Goal: Book appointment/travel/reservation

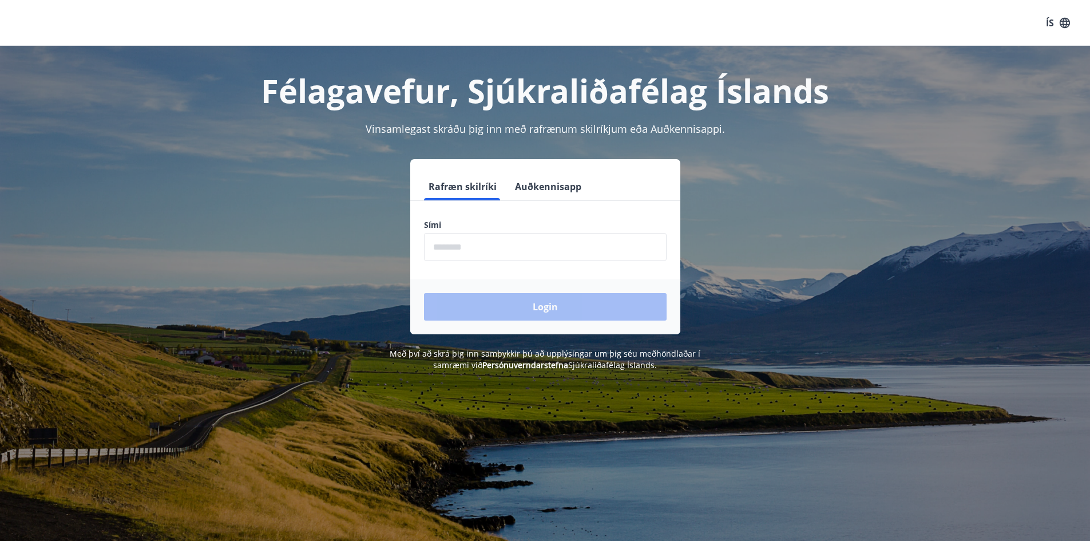
click at [476, 251] on input "phone" at bounding box center [545, 247] width 243 height 28
type input "********"
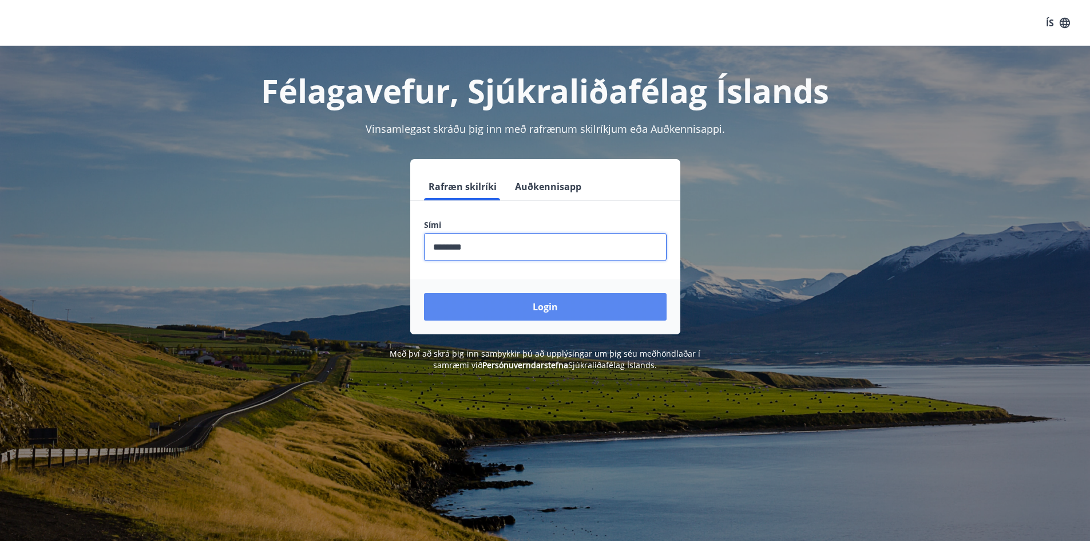
click at [555, 305] on button "Login" at bounding box center [545, 306] width 243 height 27
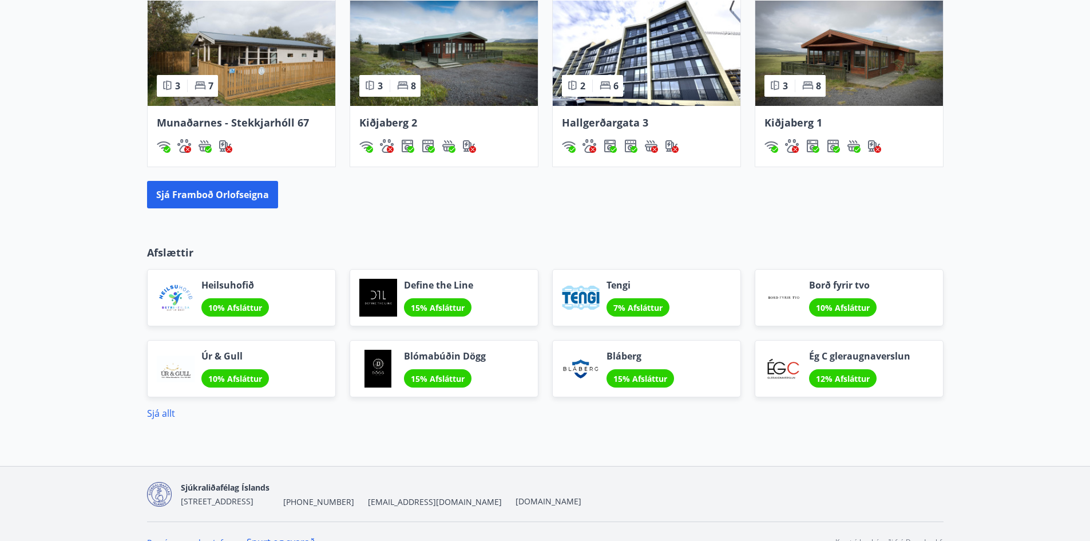
scroll to position [861, 0]
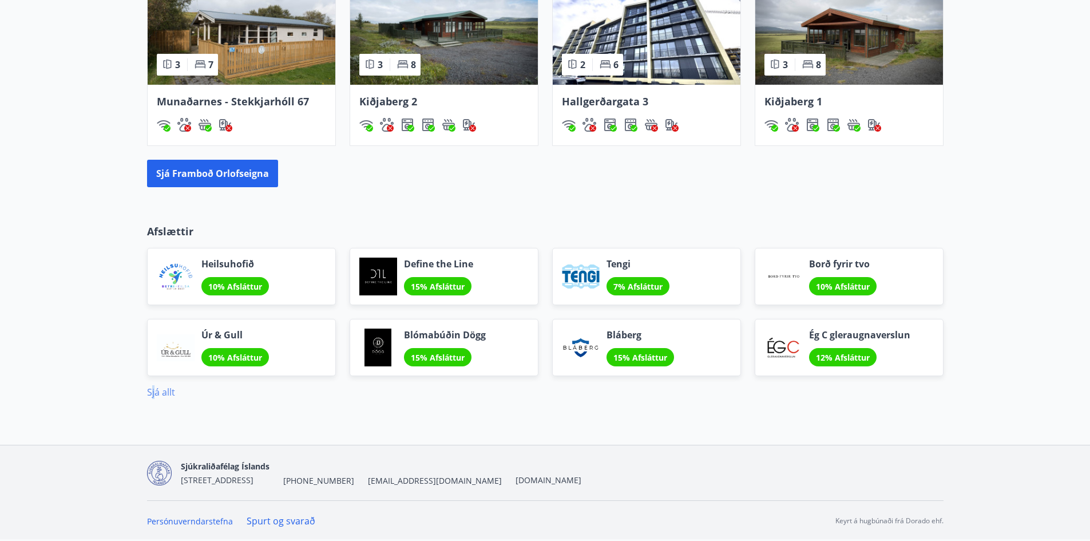
click at [155, 388] on link "Sjá allt" at bounding box center [161, 392] width 28 height 13
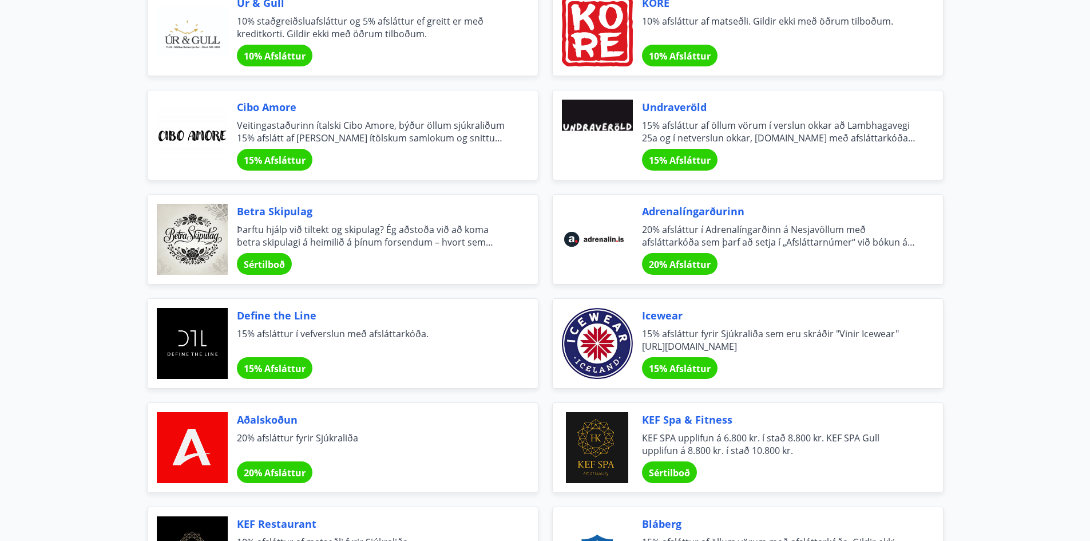
scroll to position [1202, 0]
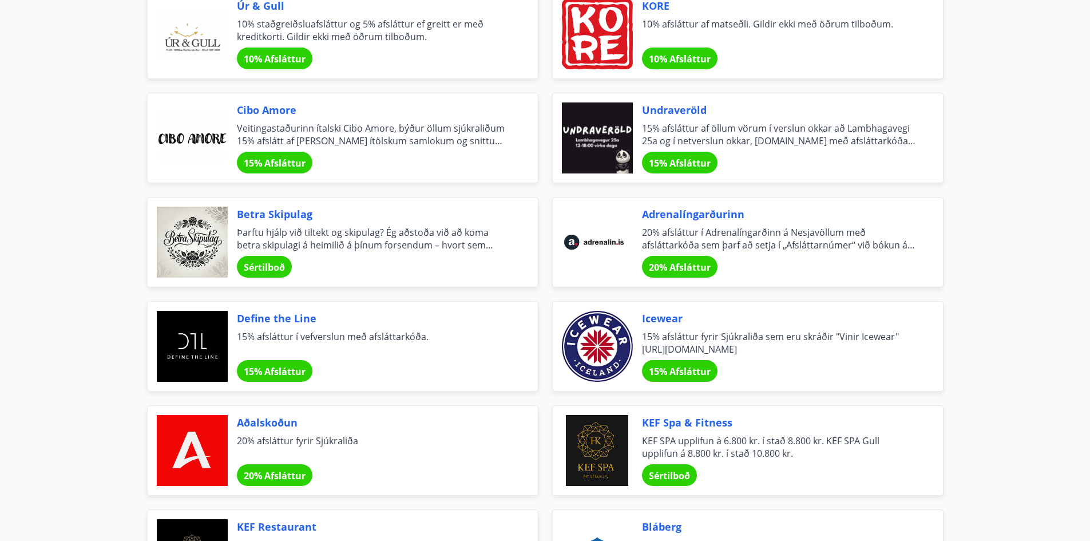
click at [258, 111] on span "Cibo Amore" at bounding box center [374, 109] width 274 height 15
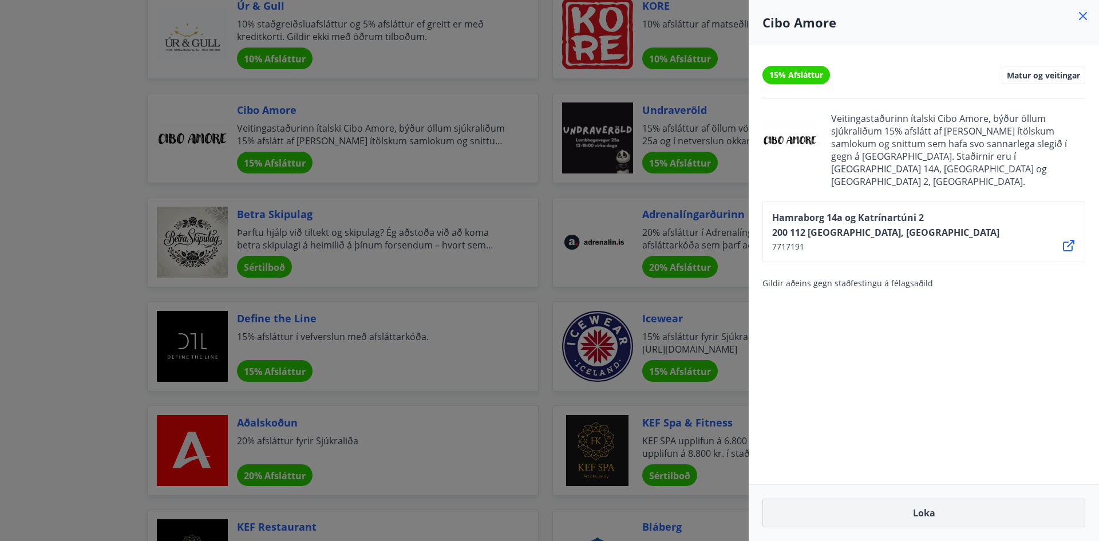
click at [922, 510] on button "Loka" at bounding box center [923, 513] width 323 height 29
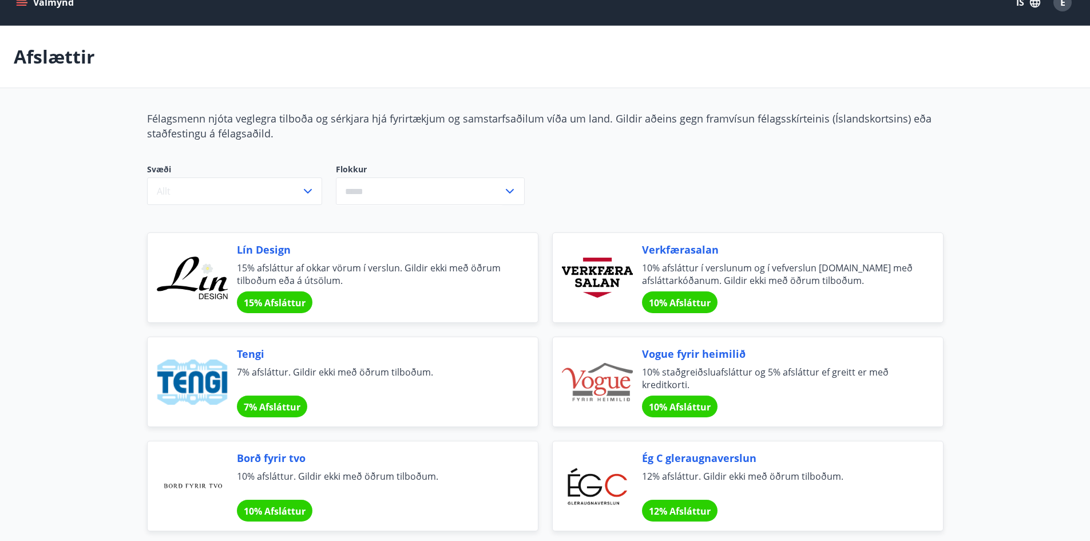
scroll to position [0, 0]
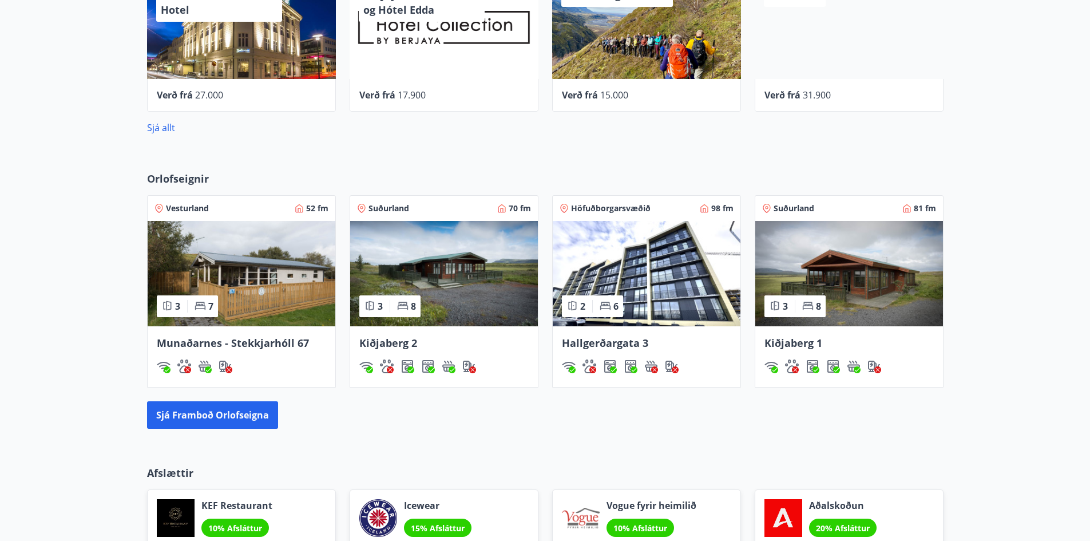
scroll to position [624, 0]
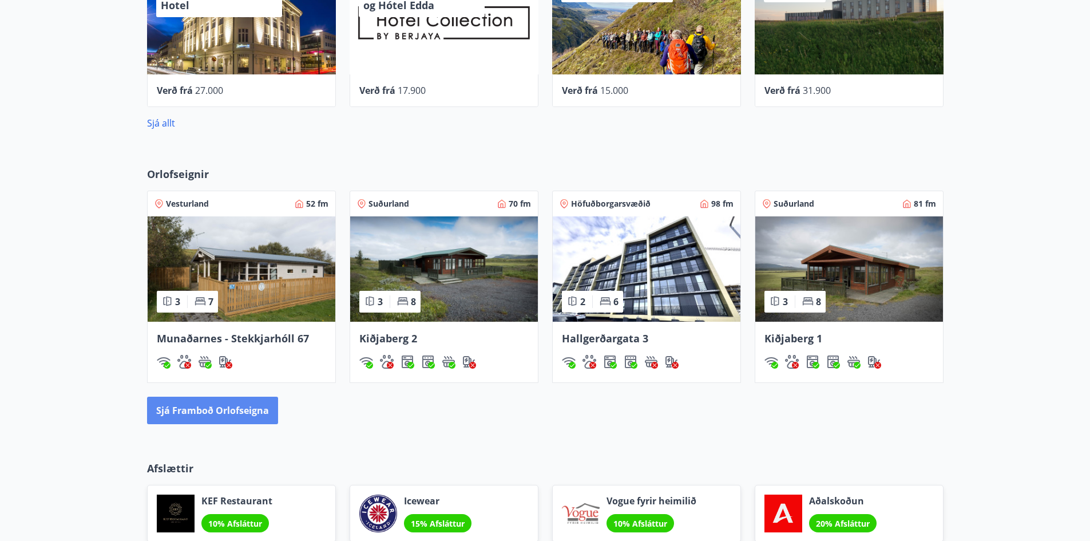
click at [230, 414] on button "Sjá framboð orlofseigna" at bounding box center [212, 410] width 131 height 27
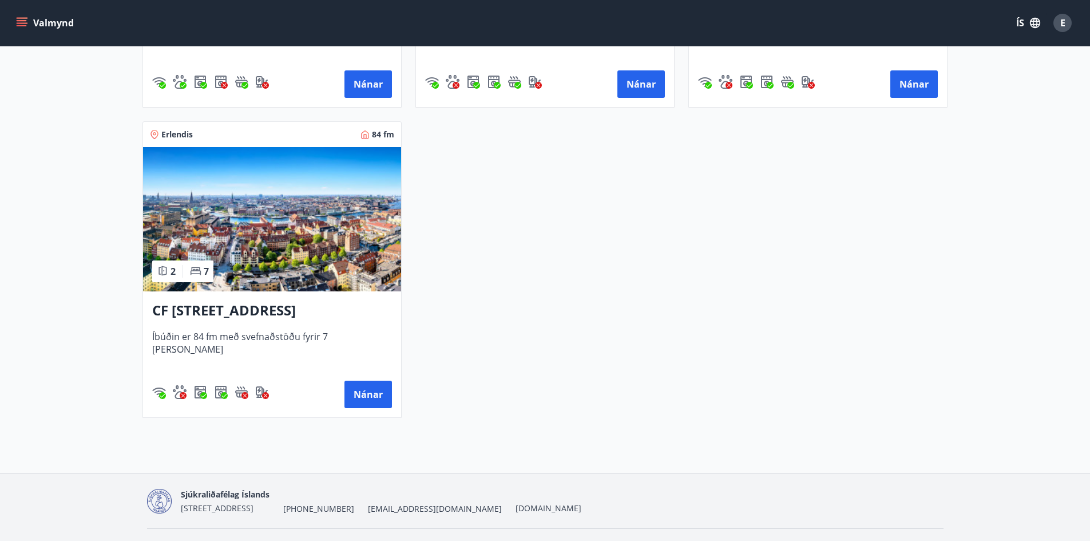
scroll to position [2003, 0]
click at [373, 394] on button "Nánar" at bounding box center [369, 393] width 48 height 27
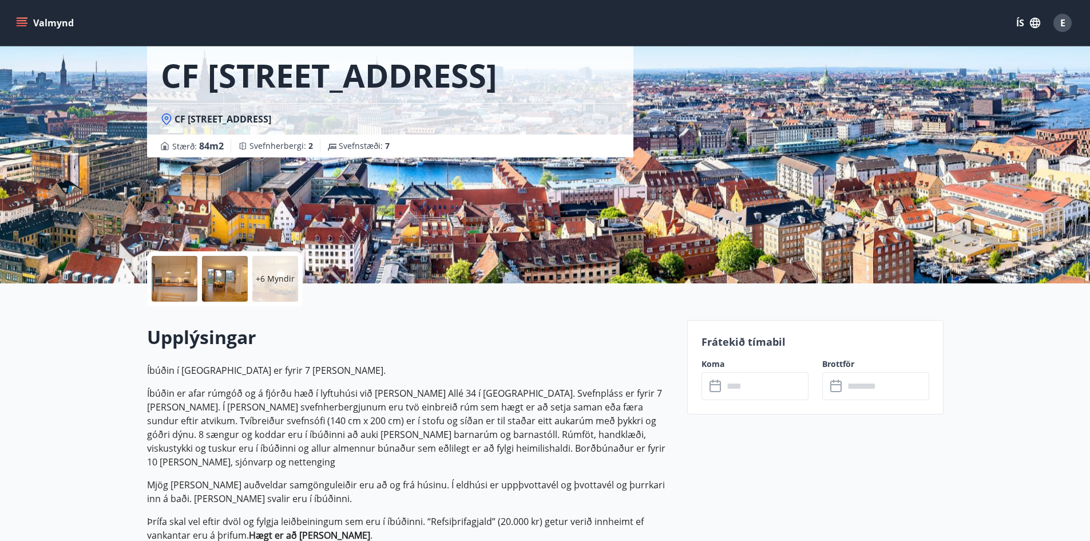
scroll to position [57, 0]
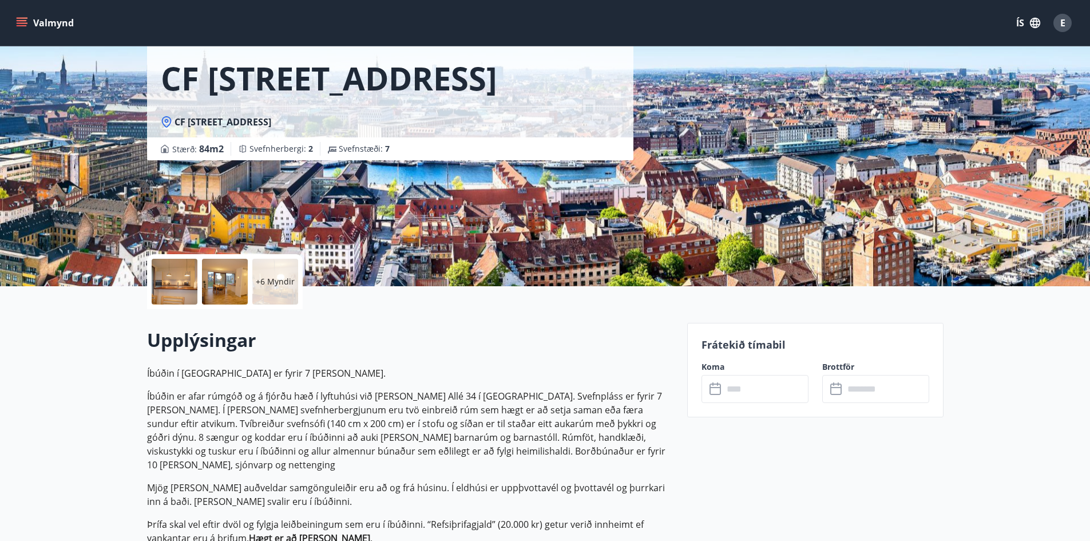
click at [746, 391] on input "text" at bounding box center [765, 389] width 85 height 28
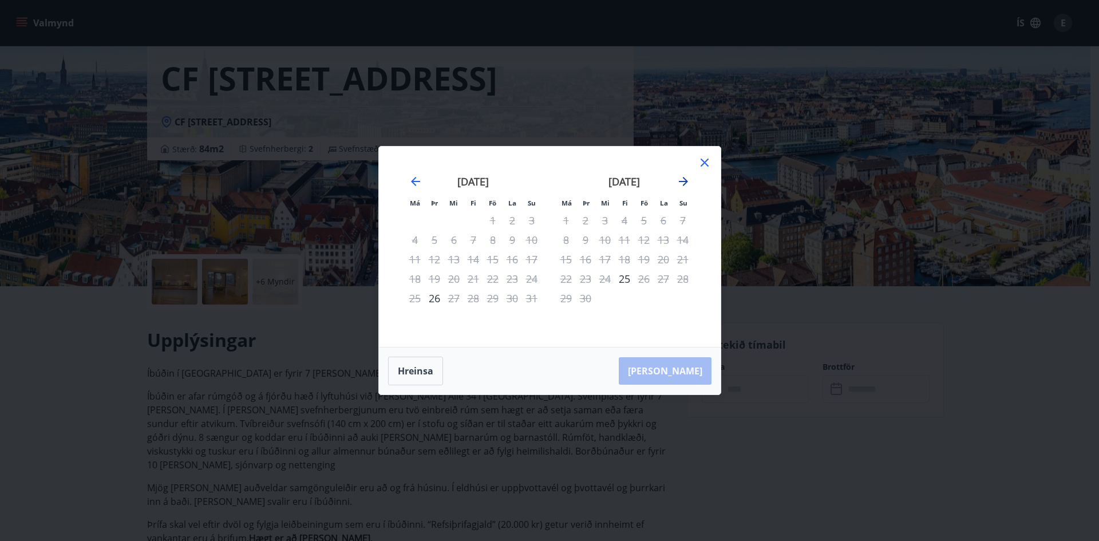
click at [684, 179] on icon "Move forward to switch to the next month." at bounding box center [683, 181] width 9 height 9
click at [685, 177] on icon "Move forward to switch to the next month." at bounding box center [684, 182] width 14 height 14
click at [683, 181] on icon "Move forward to switch to the next month." at bounding box center [683, 181] width 9 height 9
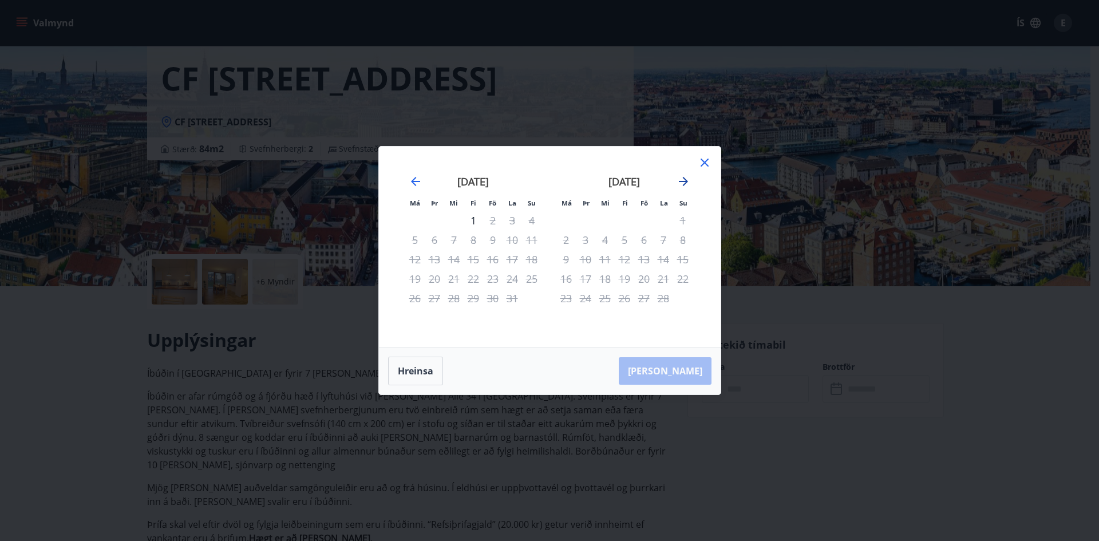
click at [683, 181] on icon "Move forward to switch to the next month." at bounding box center [683, 181] width 9 height 9
click at [705, 161] on icon at bounding box center [705, 163] width 14 height 14
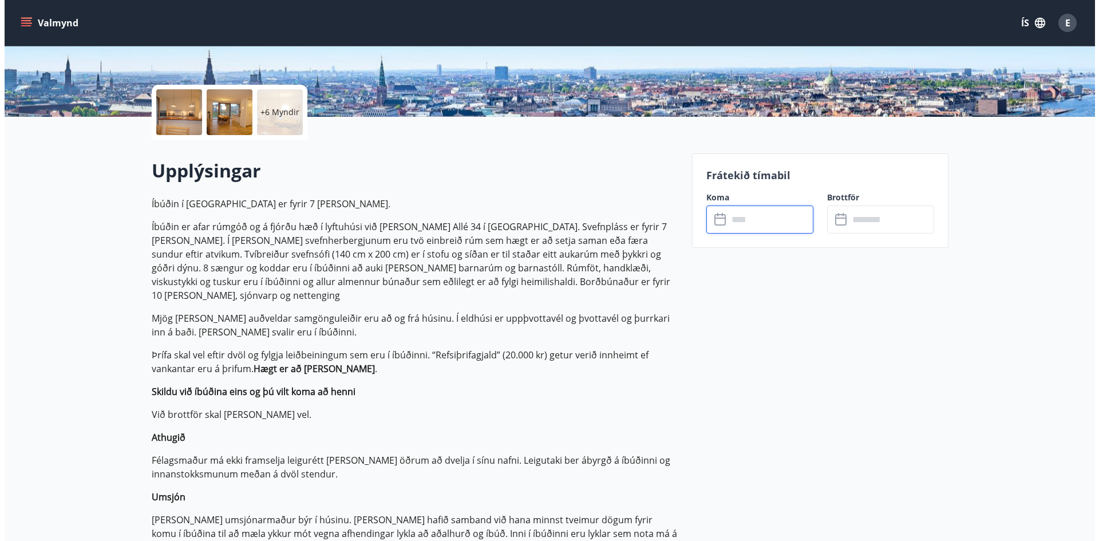
scroll to position [0, 0]
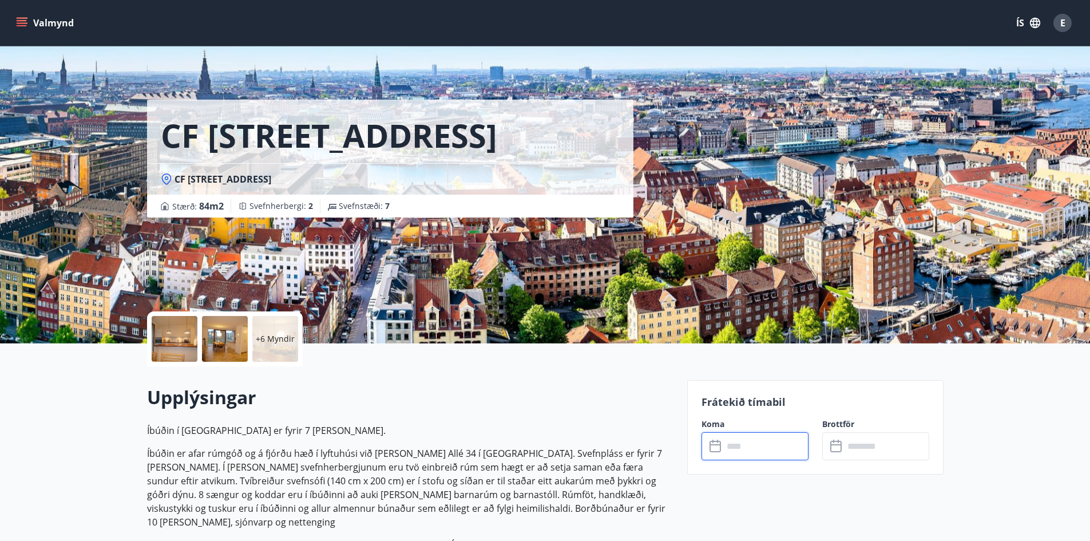
click at [273, 337] on p "+6 Myndir" at bounding box center [275, 338] width 39 height 11
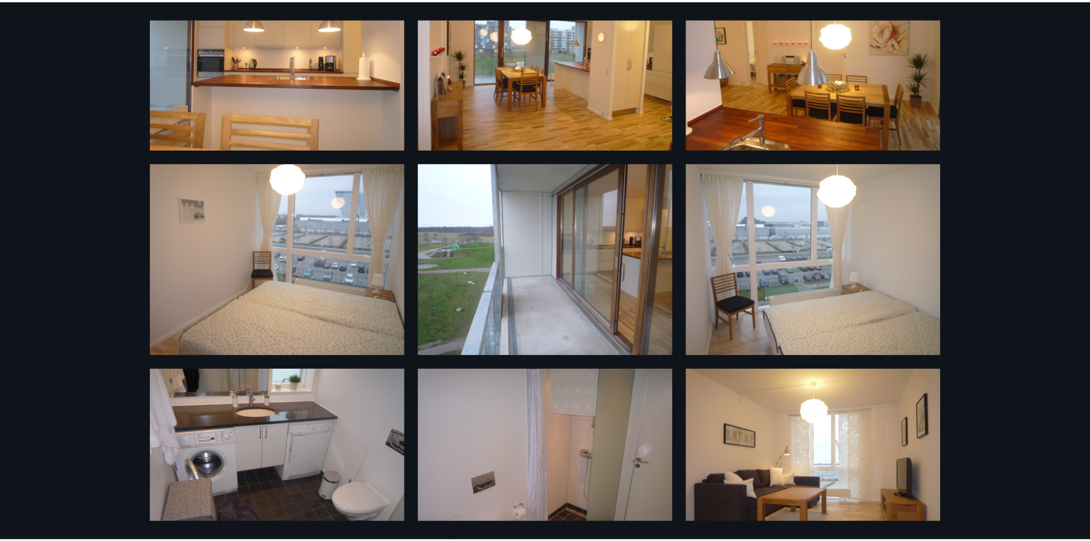
scroll to position [355, 0]
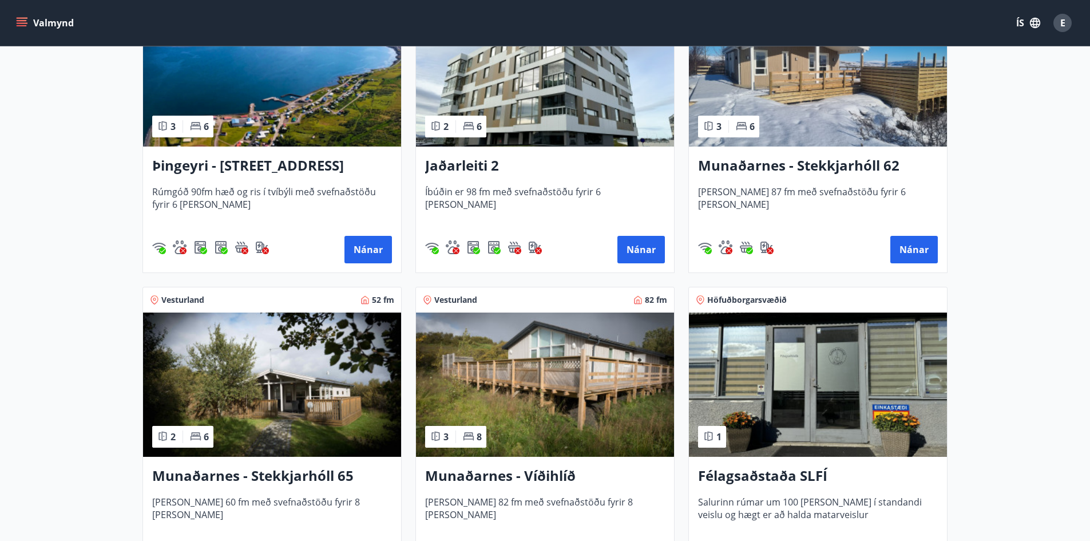
scroll to position [343, 0]
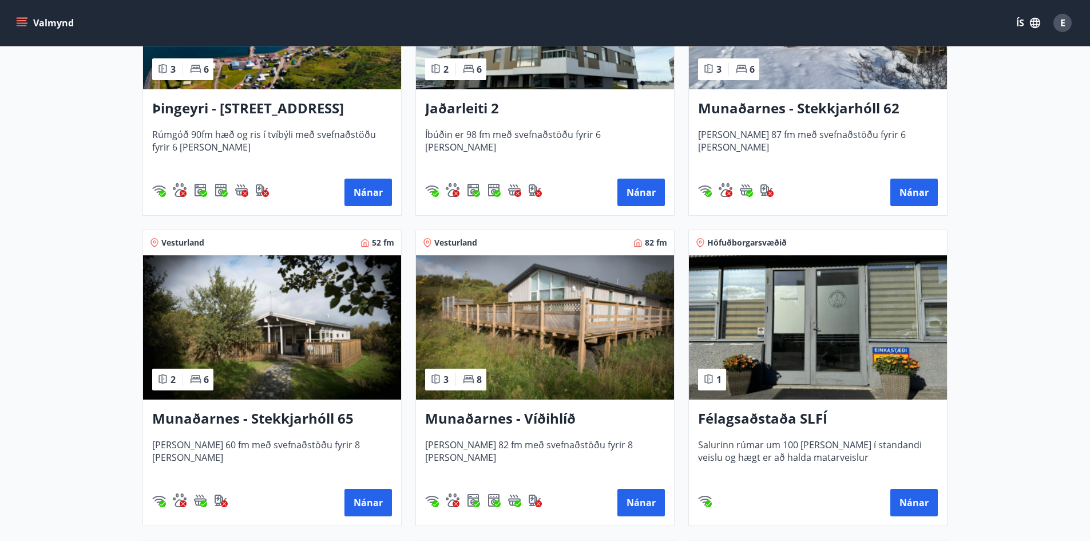
click at [275, 423] on h3 "Munaðarnes - Stekkjarhóll 65" at bounding box center [272, 419] width 240 height 21
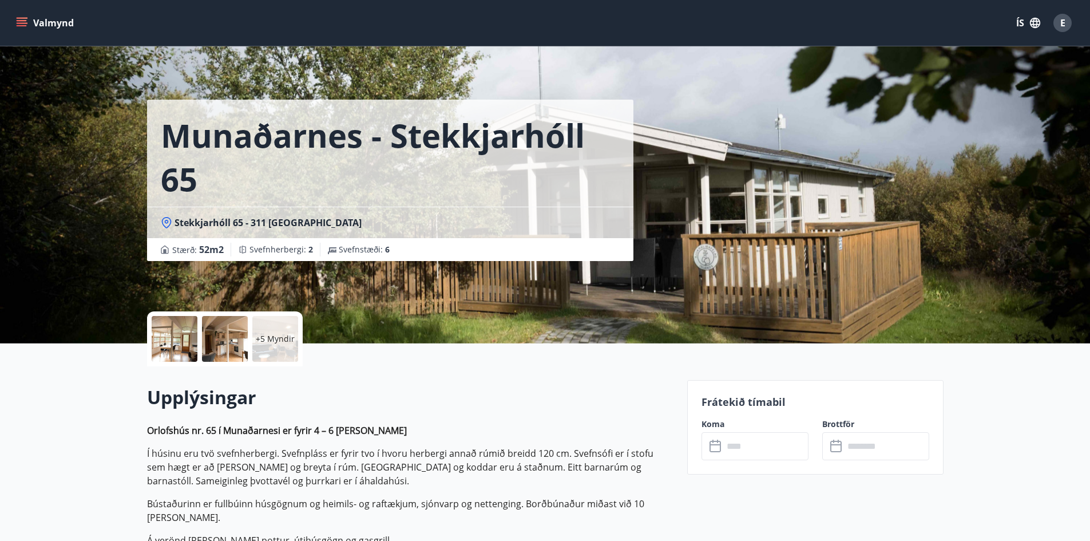
click at [277, 349] on div "+5 Myndir" at bounding box center [275, 339] width 46 height 46
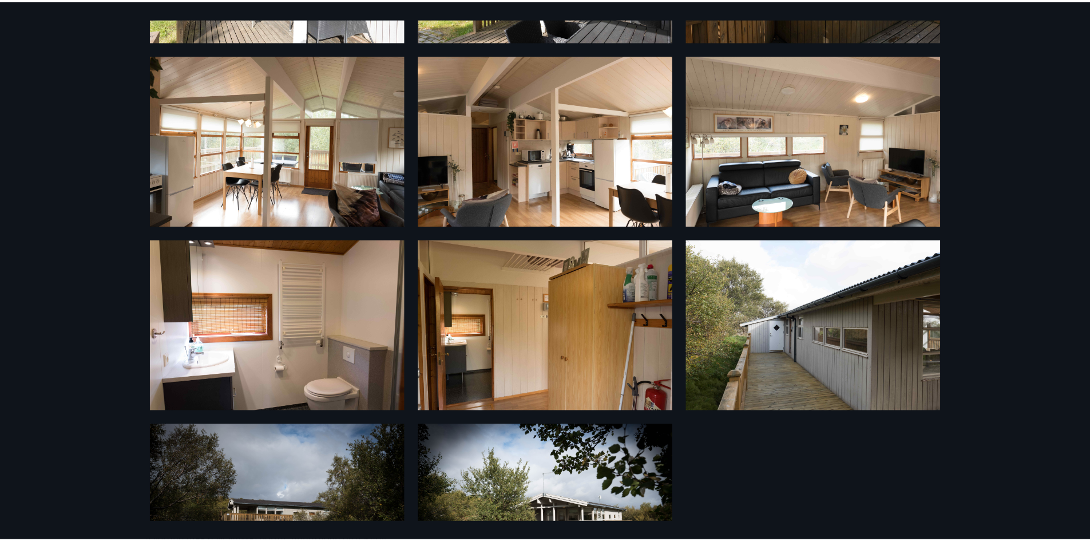
scroll to position [271, 0]
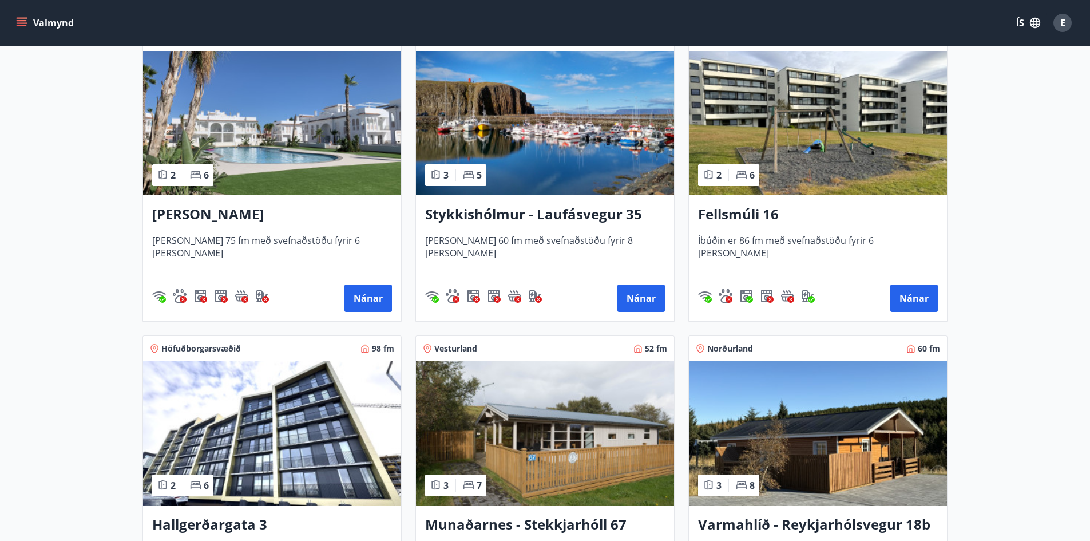
scroll to position [859, 0]
click at [546, 214] on h3 "Stykkishólmur - Laufásvegur 35" at bounding box center [545, 214] width 240 height 21
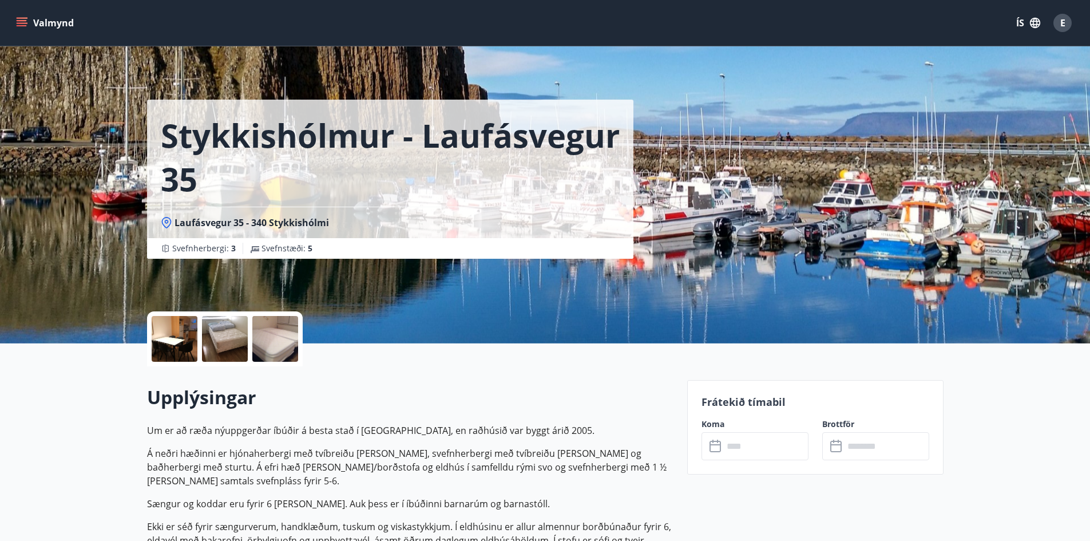
click at [278, 335] on div at bounding box center [275, 339] width 46 height 46
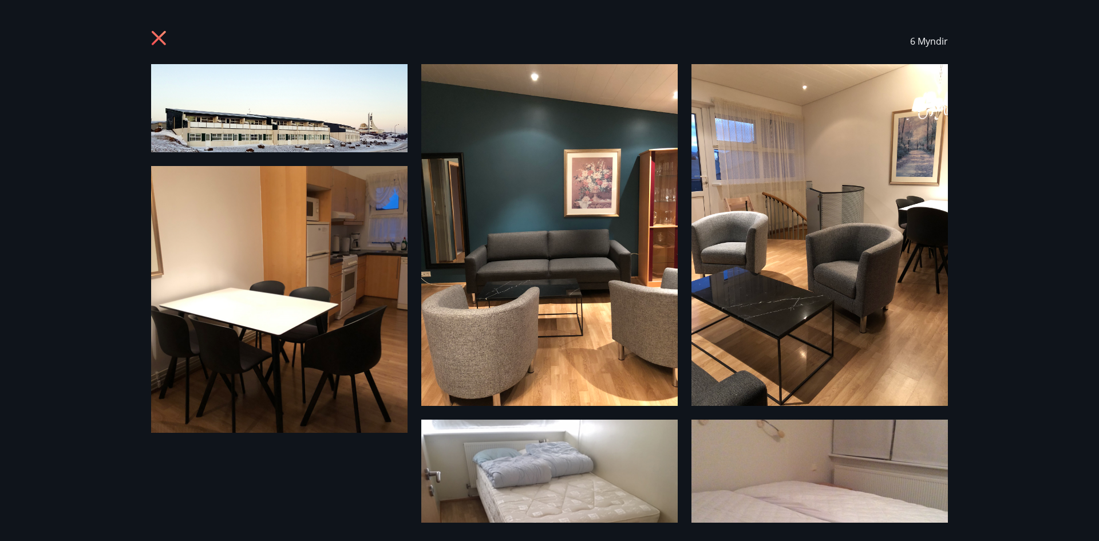
click at [157, 36] on icon at bounding box center [159, 38] width 14 height 14
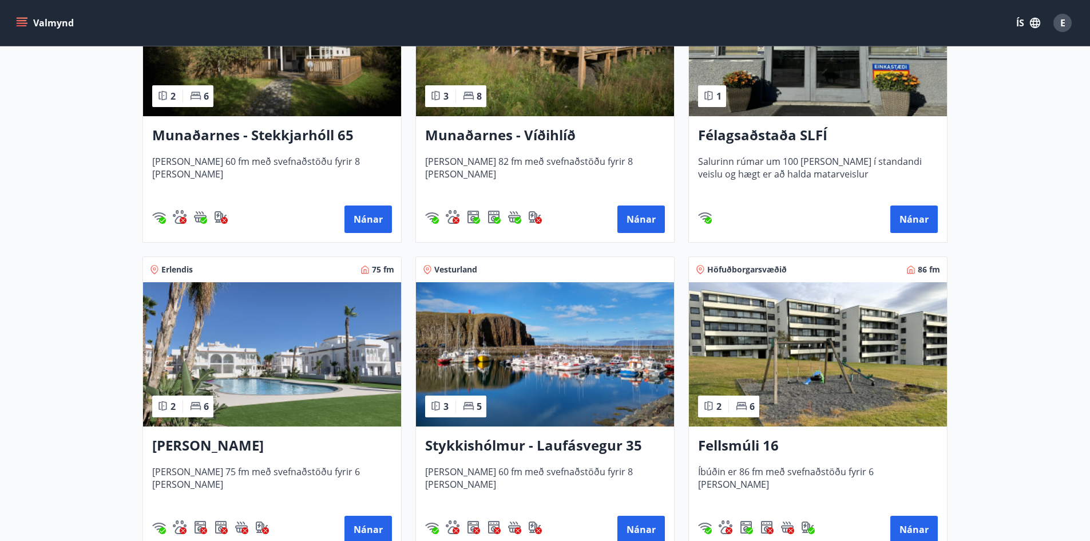
scroll to position [687, 0]
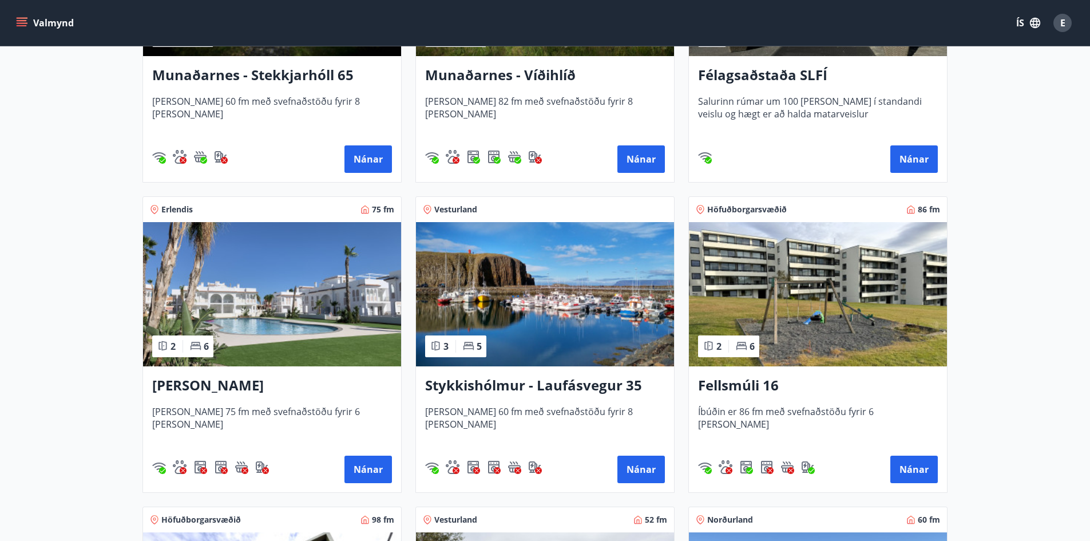
click at [555, 383] on h3 "Stykkishólmur - Laufásvegur 35" at bounding box center [545, 385] width 240 height 21
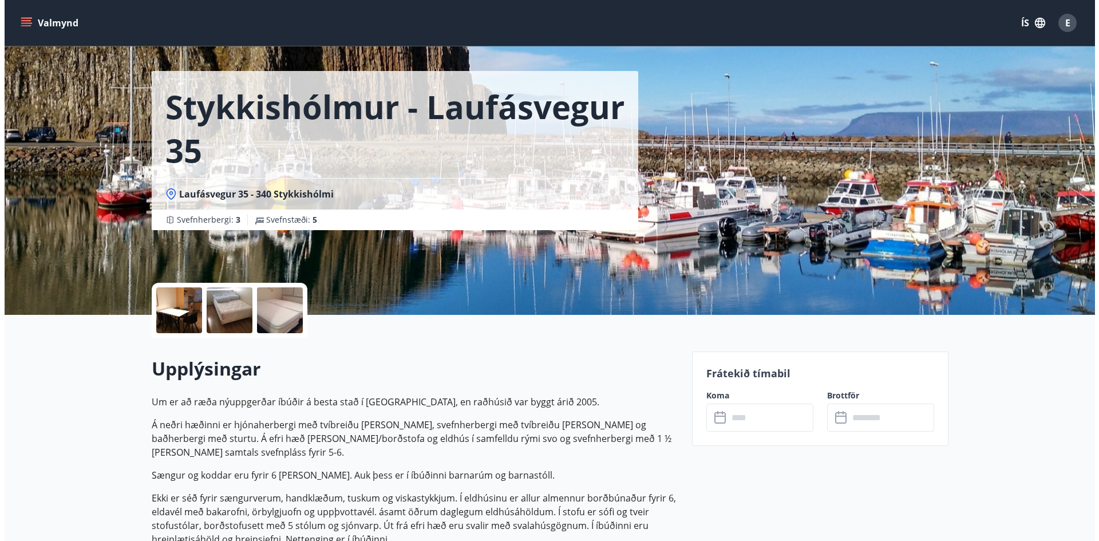
scroll to position [57, 0]
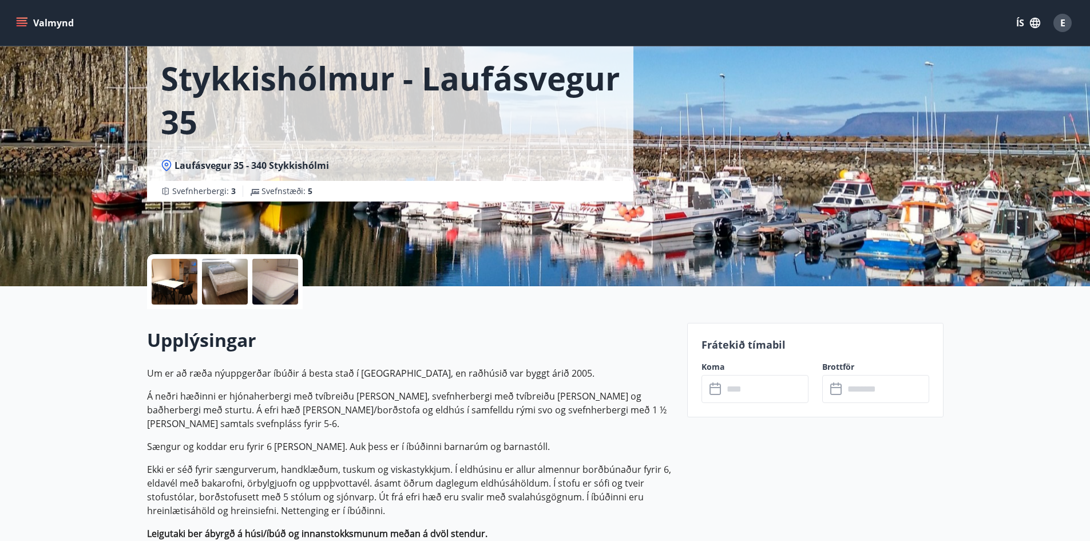
click at [779, 388] on input "text" at bounding box center [765, 389] width 85 height 28
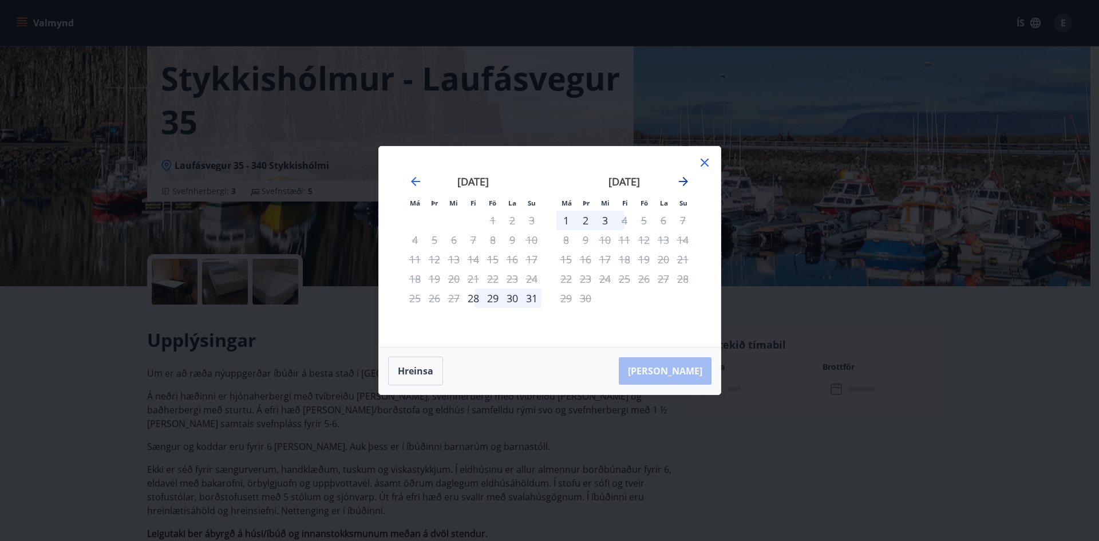
click at [684, 177] on icon "Move forward to switch to the next month." at bounding box center [684, 182] width 14 height 14
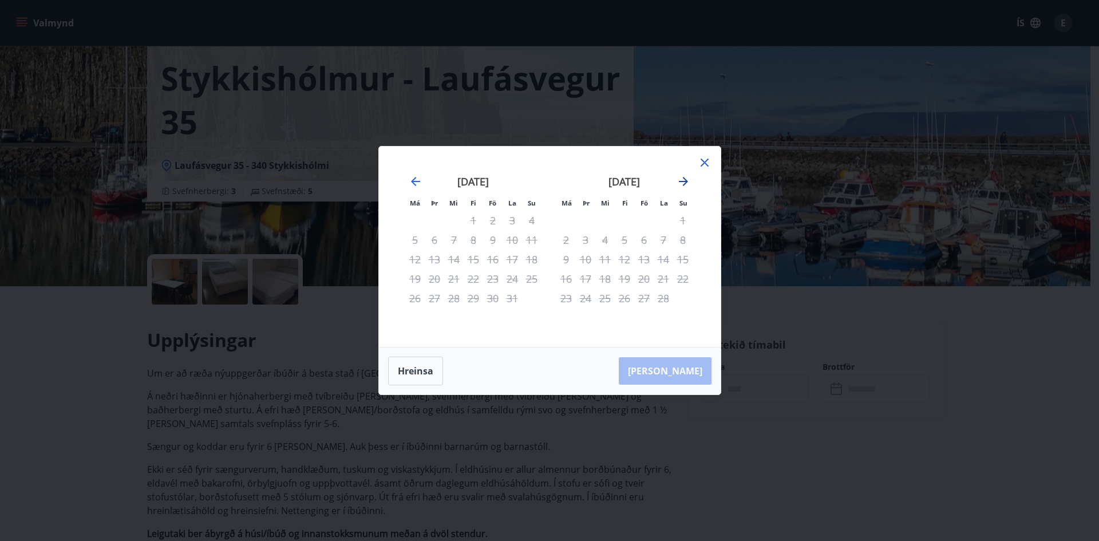
click at [684, 177] on icon "Move forward to switch to the next month." at bounding box center [684, 182] width 14 height 14
drag, startPoint x: 703, startPoint y: 167, endPoint x: 704, endPoint y: 175, distance: 8.1
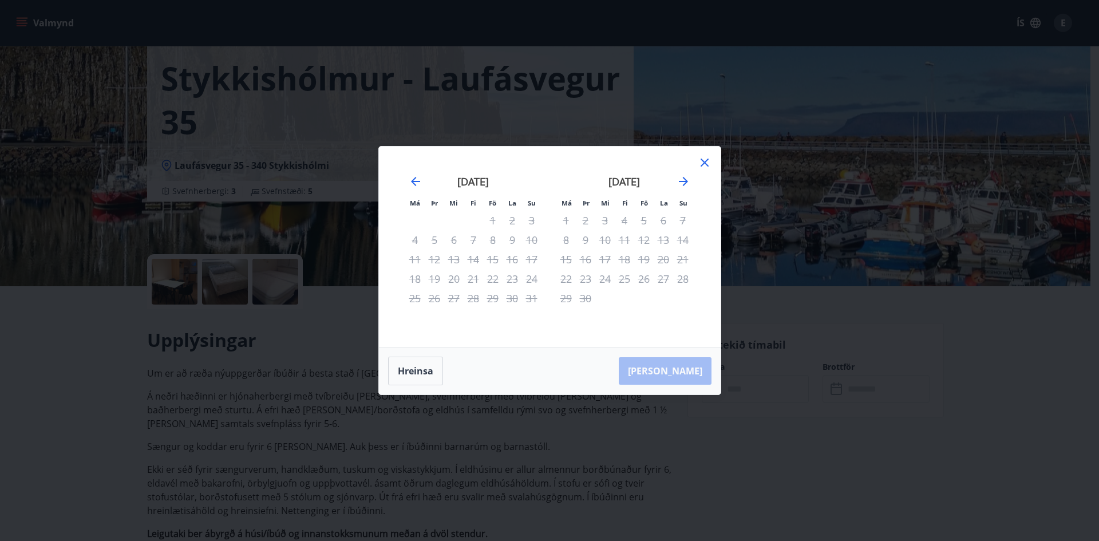
click at [704, 175] on div "Má Þr Mi Fi Fö La Su Má Þr Mi Fi Fö La Su apríl 2026 1 2 3 4 5 6 7 8 9 10 11 12…" at bounding box center [550, 247] width 342 height 200
drag, startPoint x: 704, startPoint y: 159, endPoint x: 698, endPoint y: 154, distance: 7.8
click at [703, 158] on icon at bounding box center [705, 163] width 14 height 14
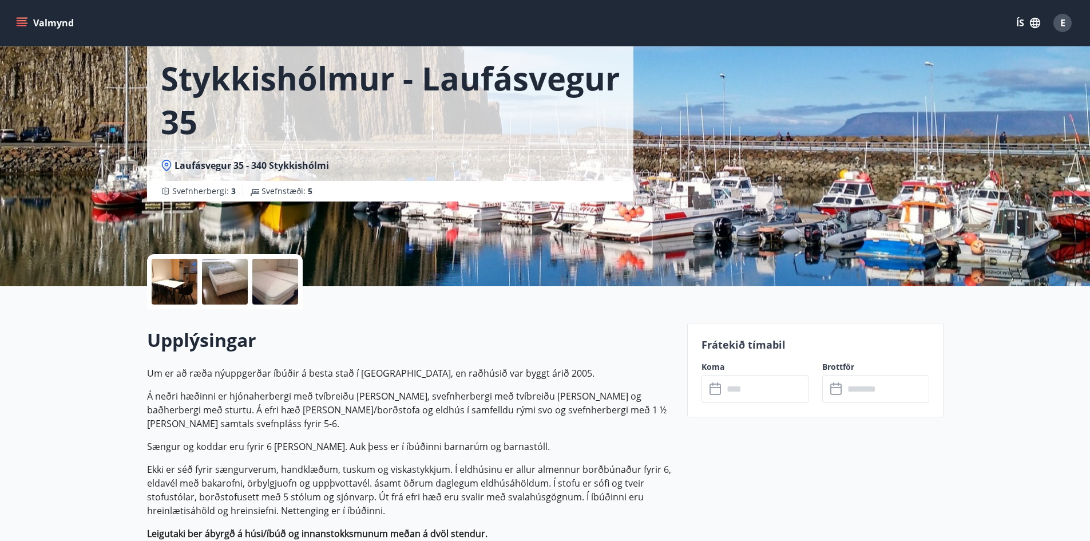
click at [172, 276] on div at bounding box center [175, 282] width 46 height 46
